Goal: Download file/media

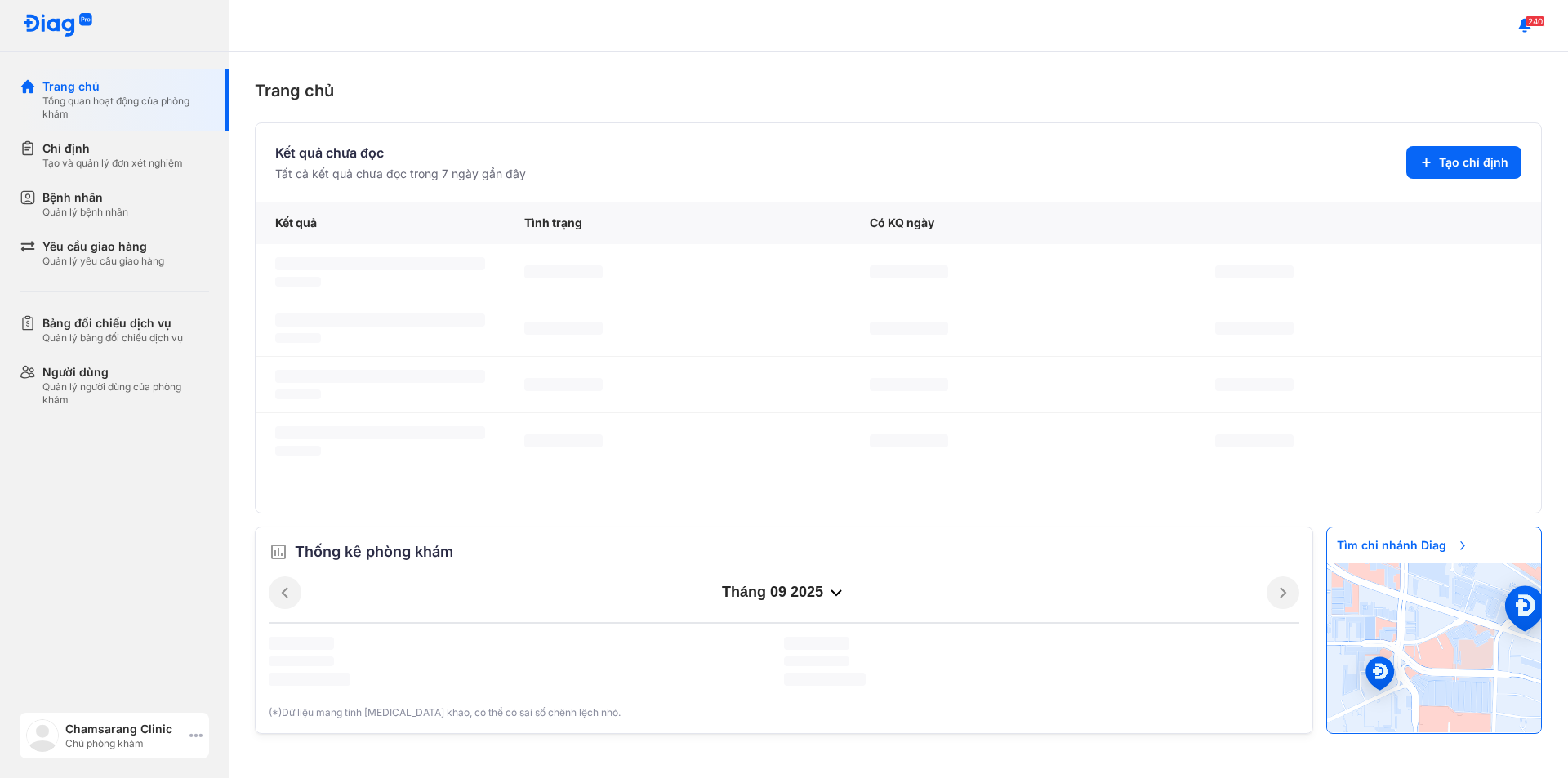
click at [191, 732] on icon at bounding box center [196, 735] width 13 height 13
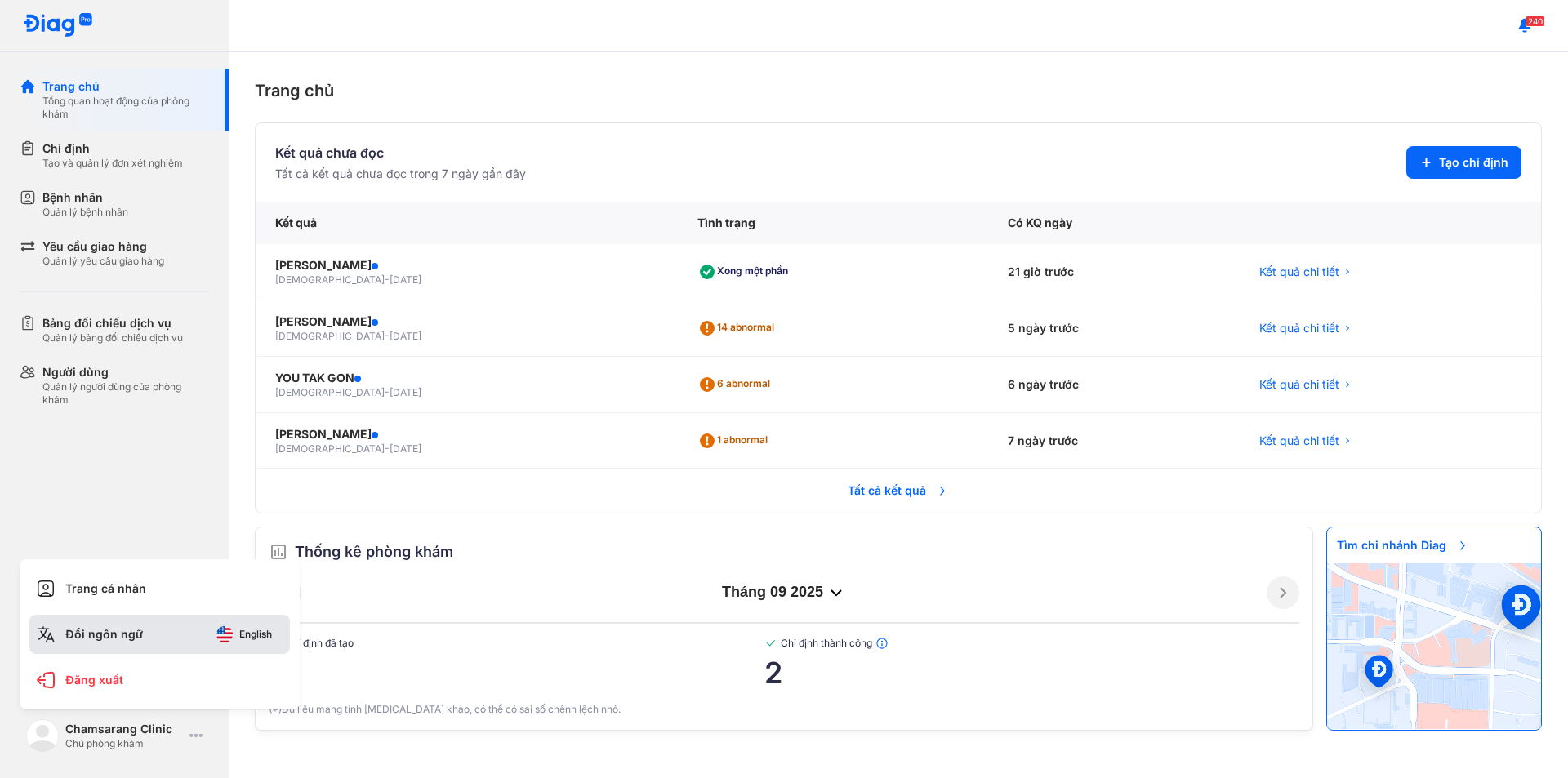
click at [254, 630] on span "English" at bounding box center [256, 634] width 33 height 11
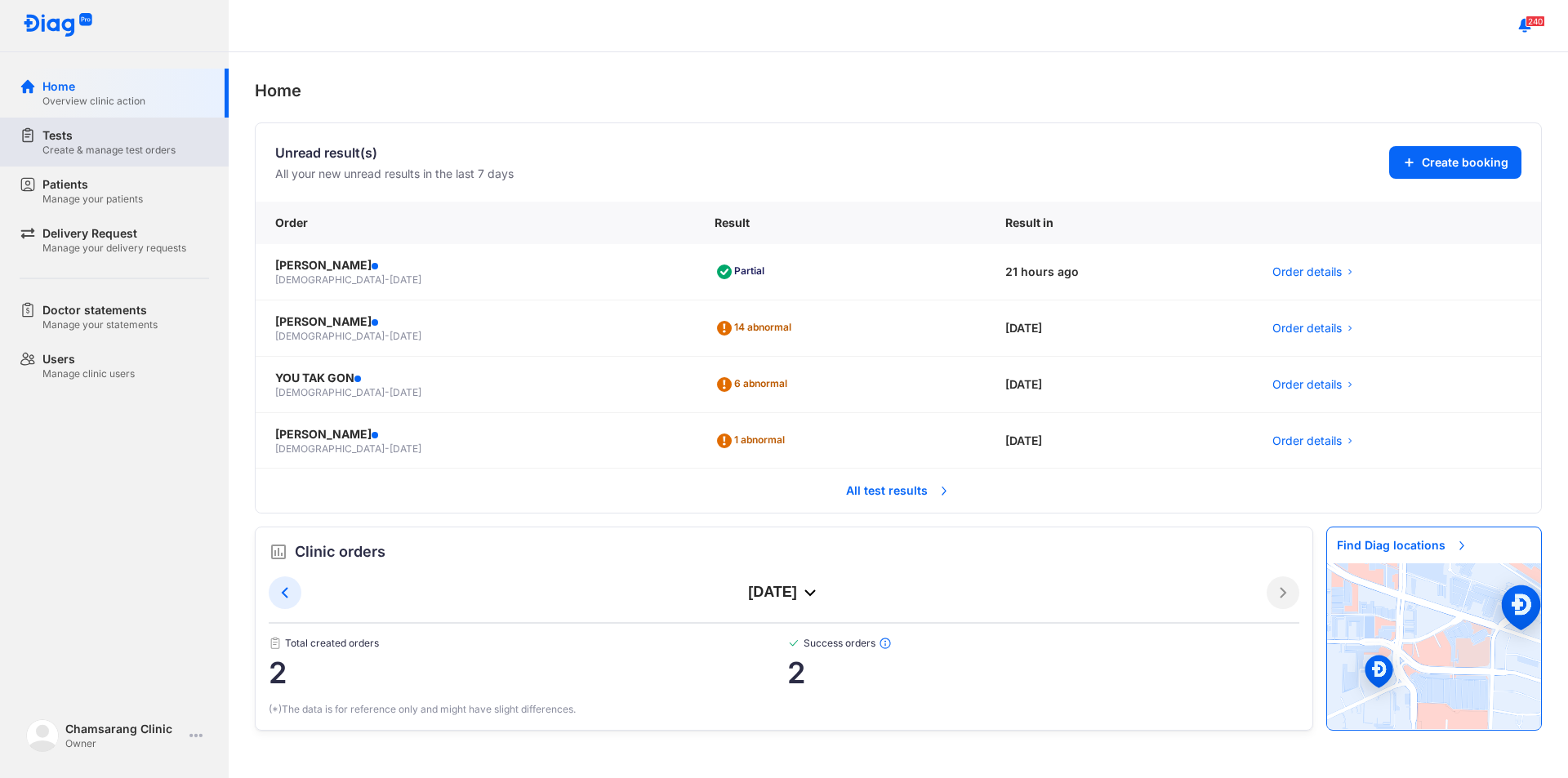
click at [149, 142] on div "Tests" at bounding box center [108, 135] width 133 height 16
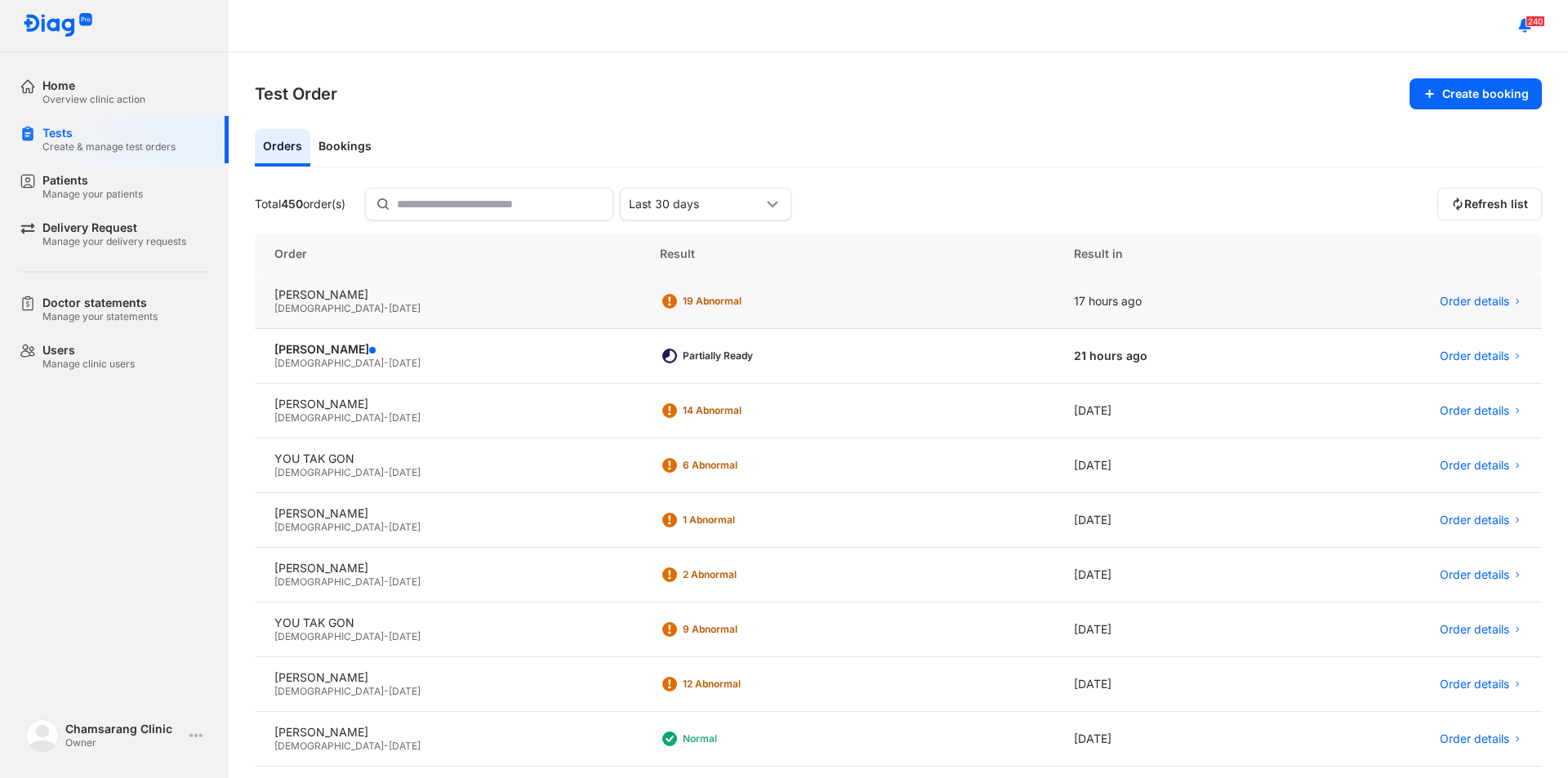
click at [350, 286] on div "LEE JUNG NAM Male - 26/07/1979" at bounding box center [447, 302] width 385 height 55
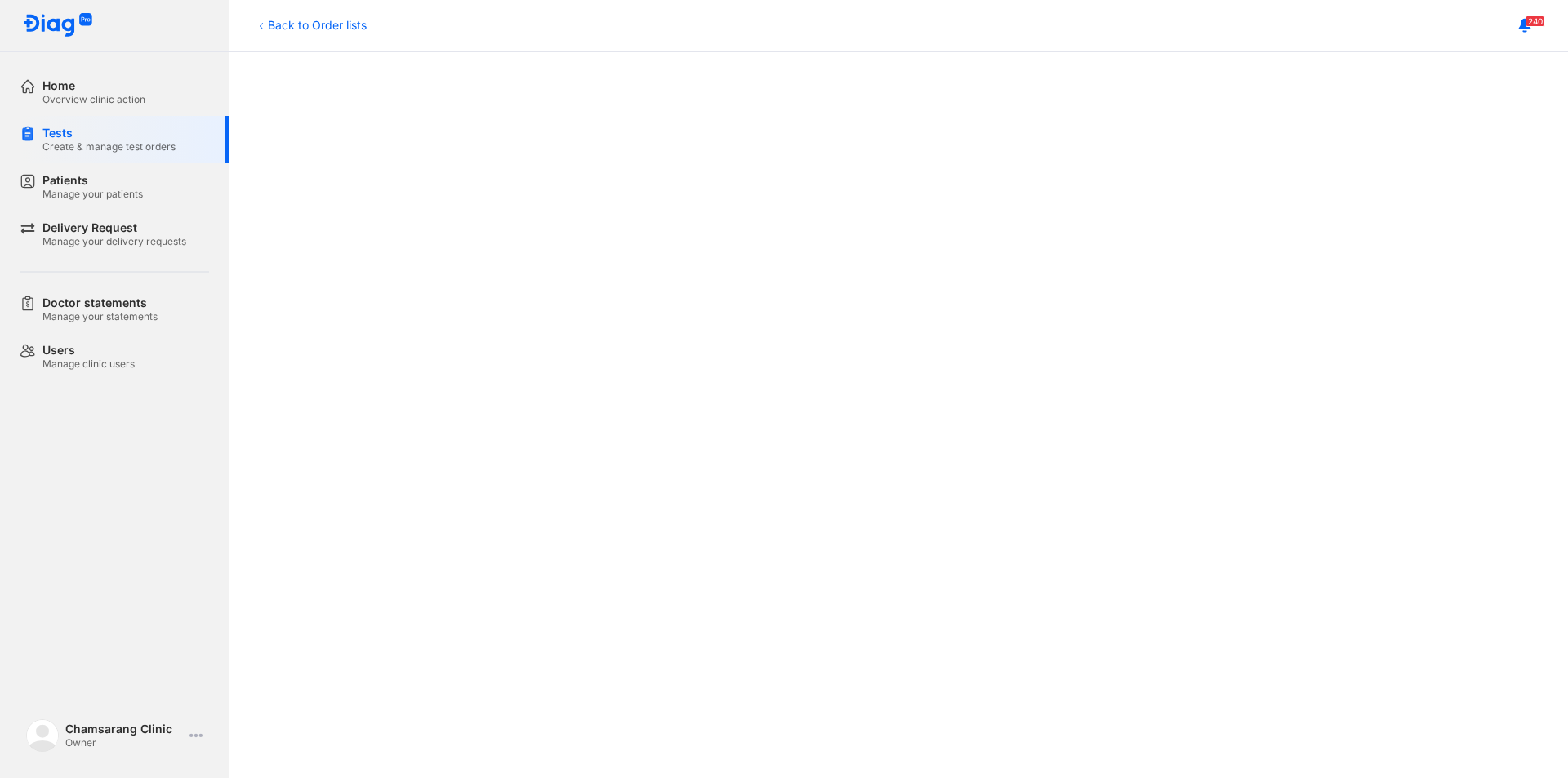
scroll to position [794, 0]
click at [140, 81] on div "Home" at bounding box center [93, 85] width 103 height 15
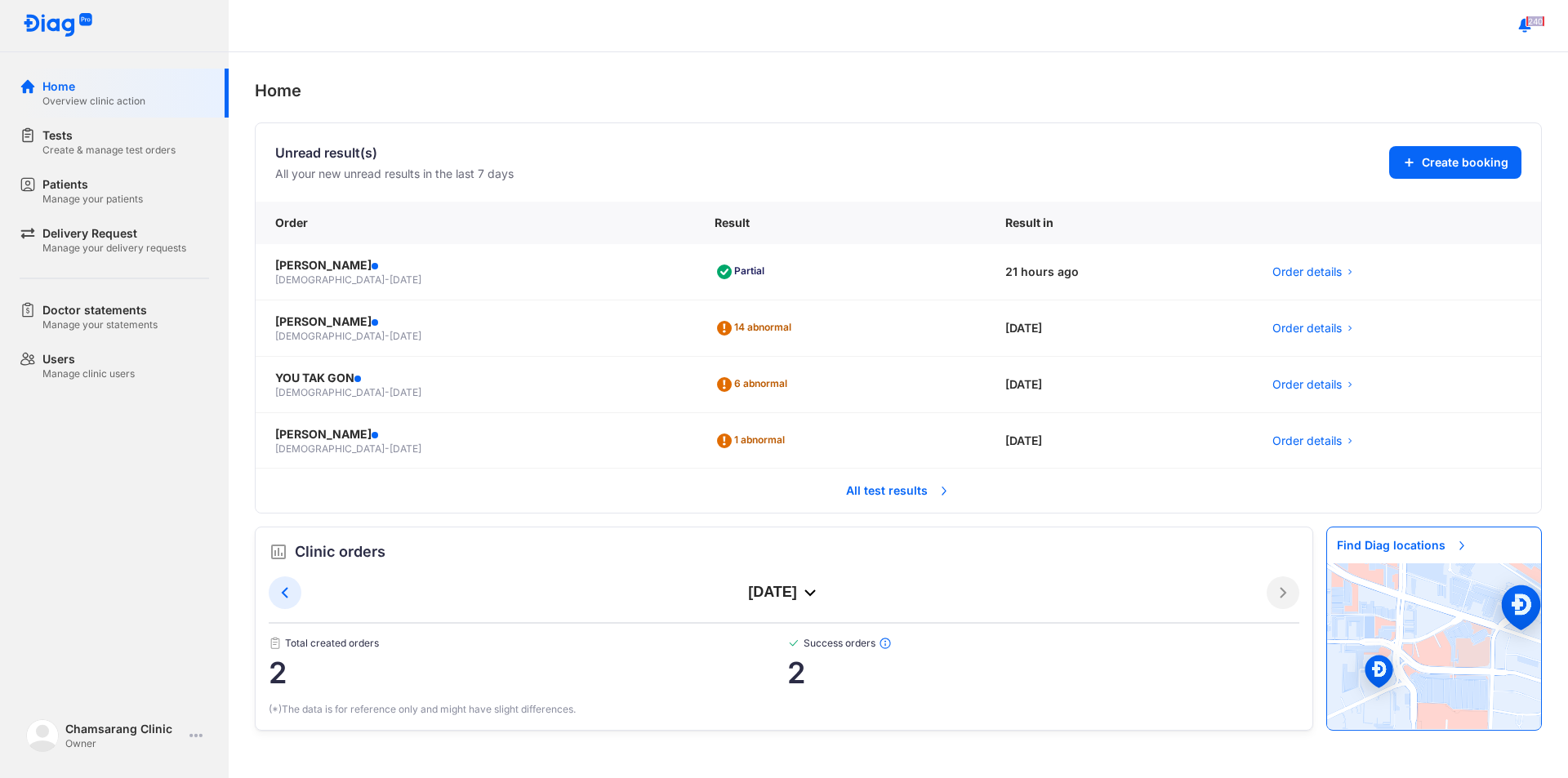
click at [325, 29] on div "240" at bounding box center [898, 26] width 1339 height 52
click at [380, 280] on div "male - 03/07/1975" at bounding box center [475, 280] width 400 height 13
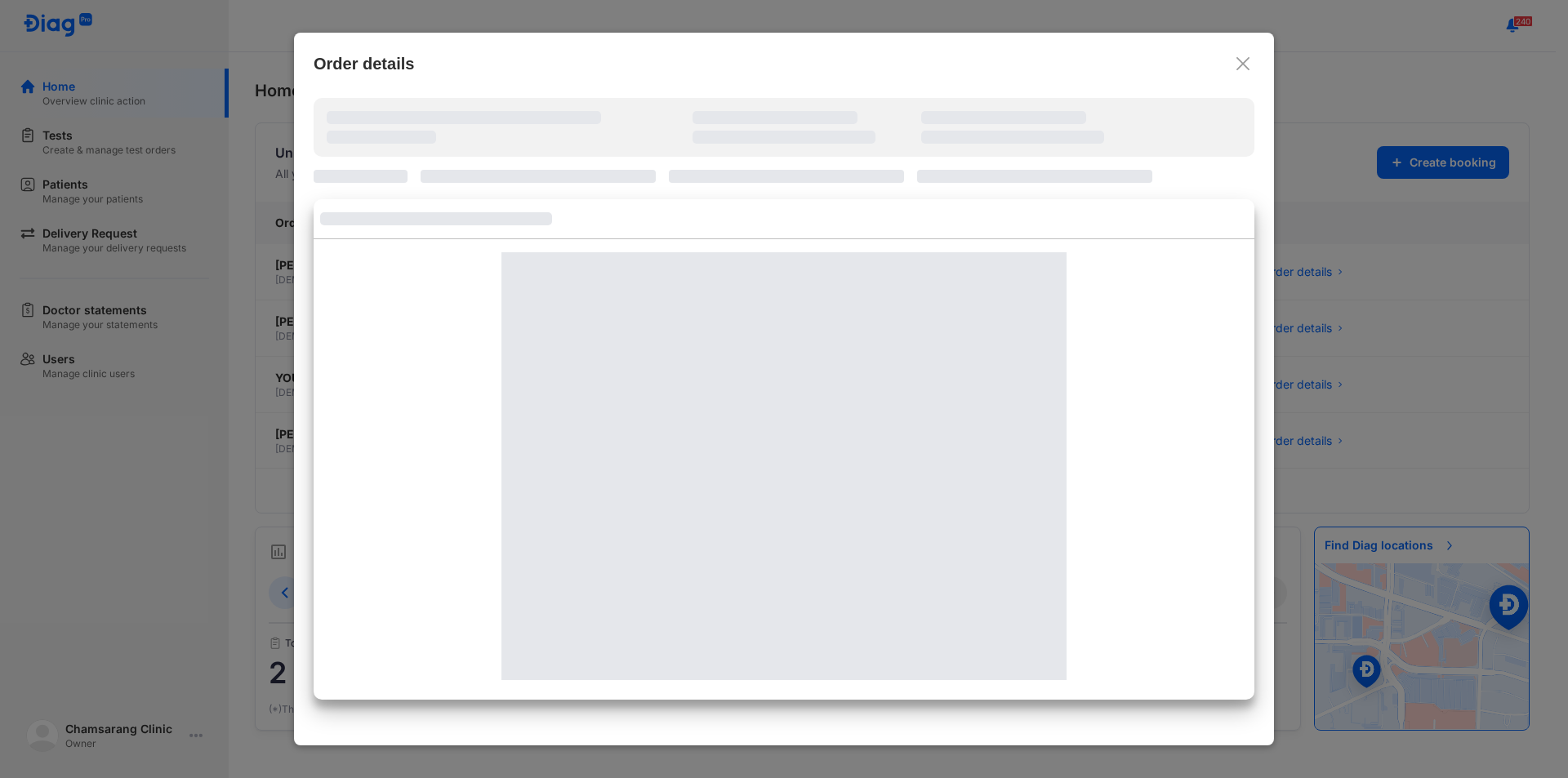
click at [1239, 62] on icon at bounding box center [1242, 63] width 16 height 16
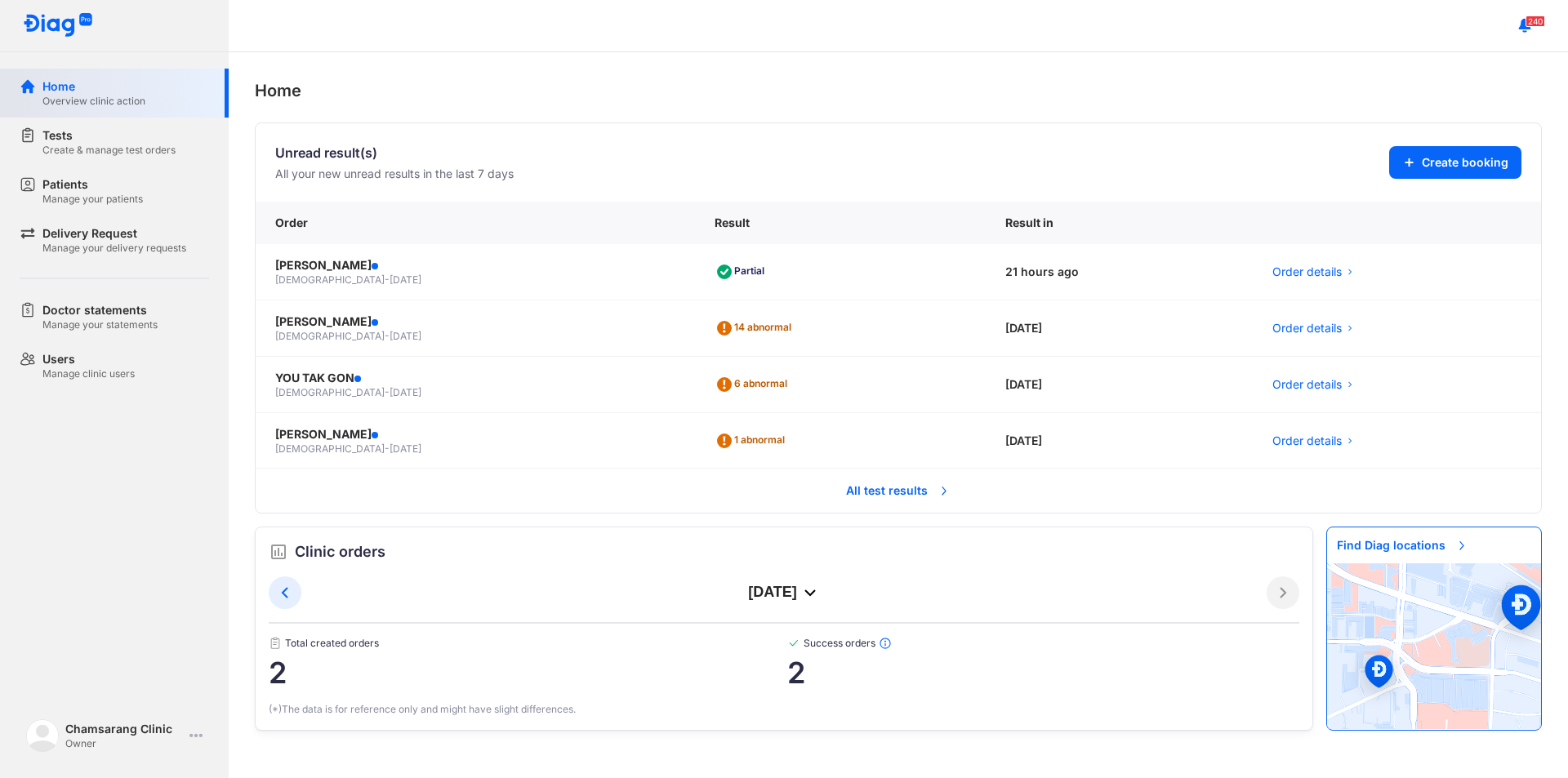
click at [113, 97] on div "Overview clinic action" at bounding box center [93, 100] width 103 height 13
click at [83, 145] on div "Create & manage test orders" at bounding box center [108, 150] width 133 height 13
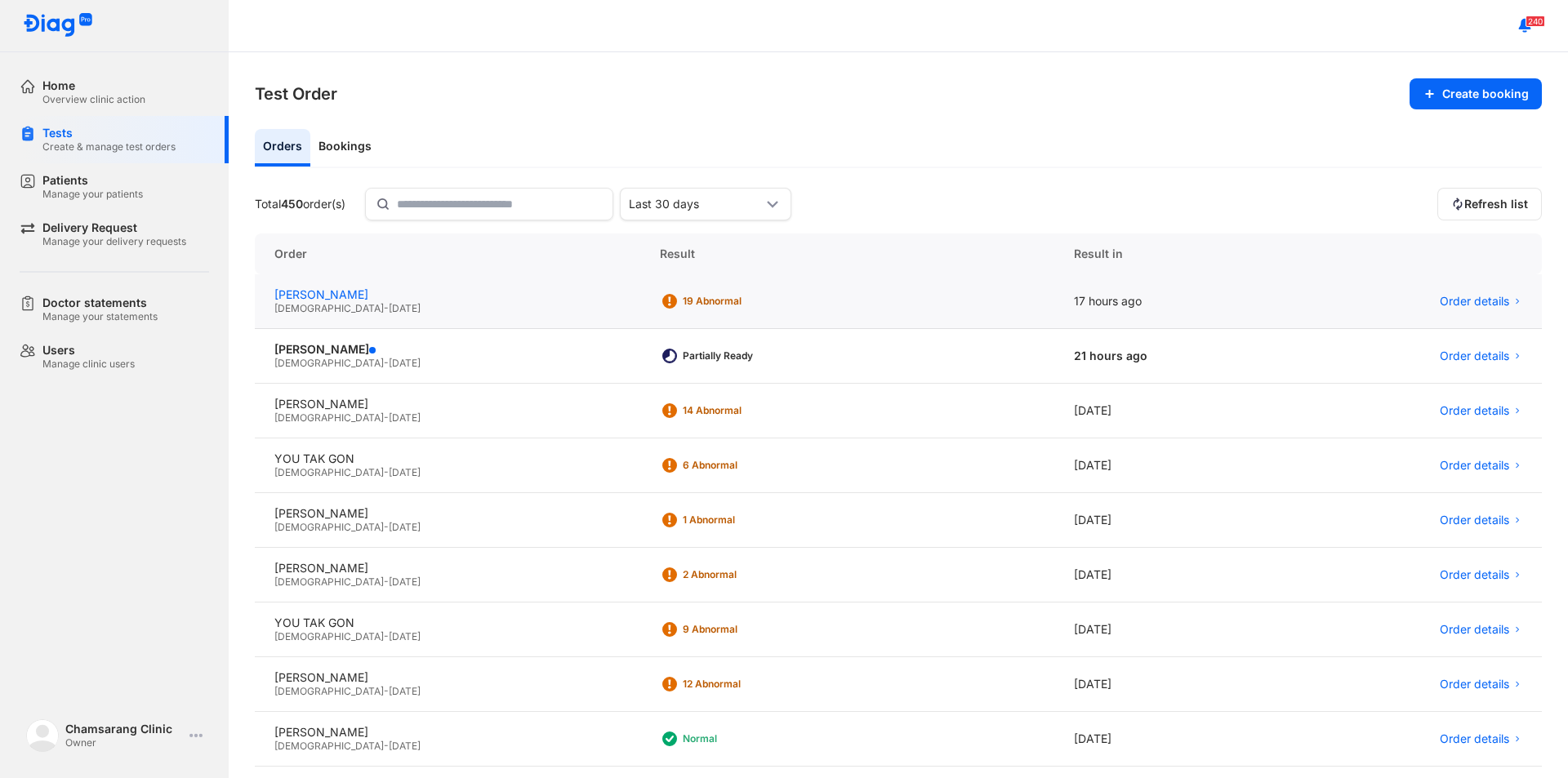
click at [392, 297] on div "LEE JUNG NAM" at bounding box center [448, 294] width 347 height 15
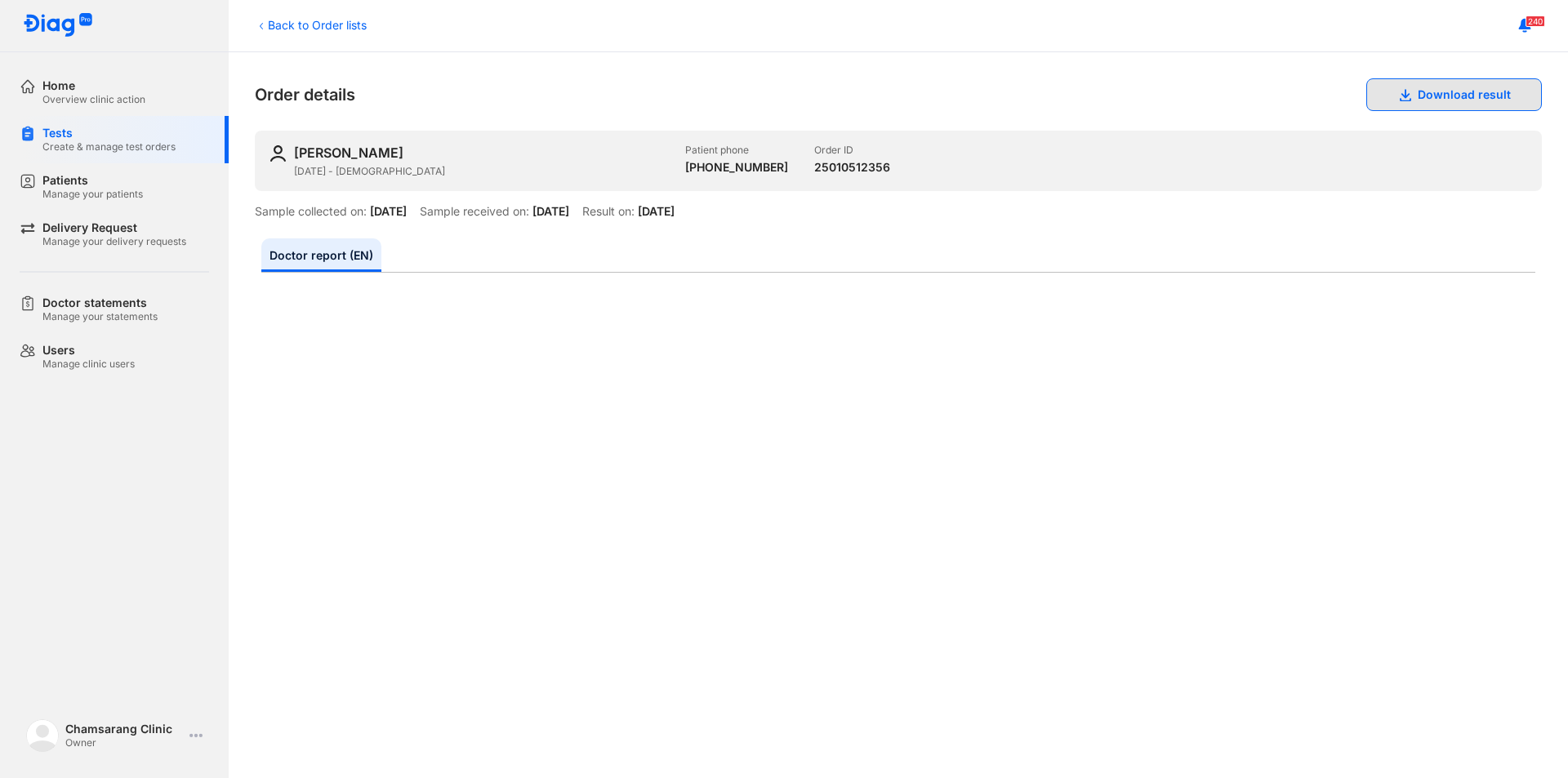
click at [1419, 102] on button "Download result" at bounding box center [1453, 94] width 176 height 33
